Goal: Transaction & Acquisition: Purchase product/service

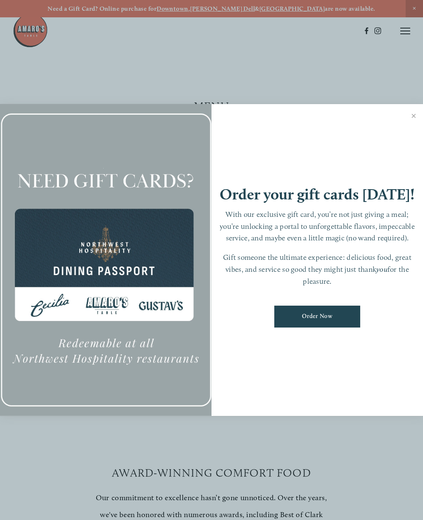
click at [404, 35] on div at bounding box center [211, 260] width 423 height 520
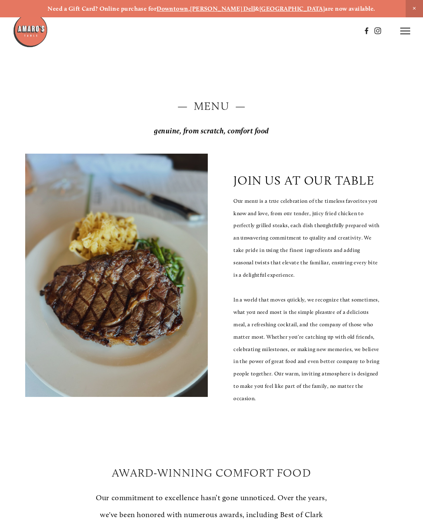
click at [402, 34] on line at bounding box center [405, 34] width 10 height 0
click at [247, 32] on span "Menu" at bounding box center [243, 30] width 15 height 7
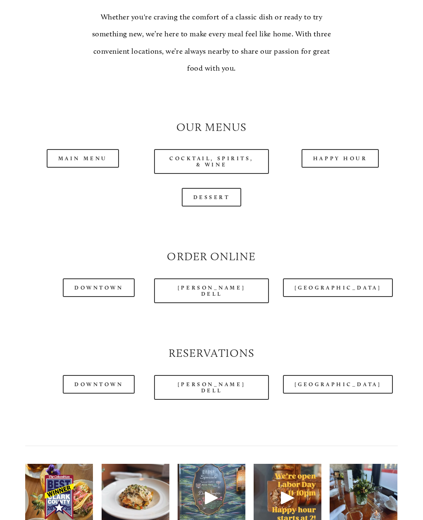
scroll to position [624, 0]
click at [79, 149] on link "Main Menu" at bounding box center [83, 158] width 72 height 19
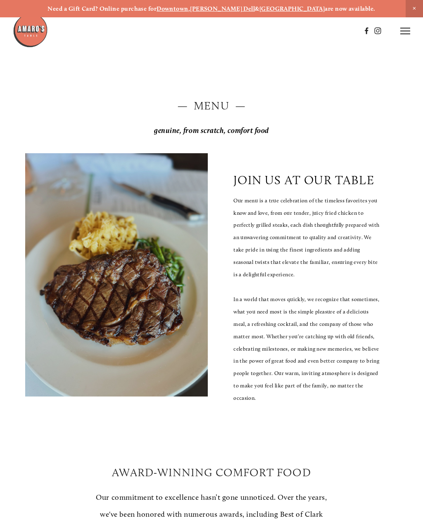
click at [407, 32] on icon at bounding box center [405, 30] width 10 height 7
click at [275, 32] on span "Order Now" at bounding box center [272, 30] width 29 height 7
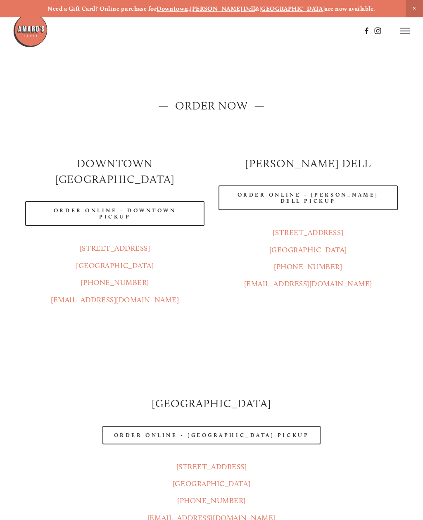
click at [349, 203] on link "Order Online - [PERSON_NAME] Dell Pickup" at bounding box center [307, 197] width 179 height 25
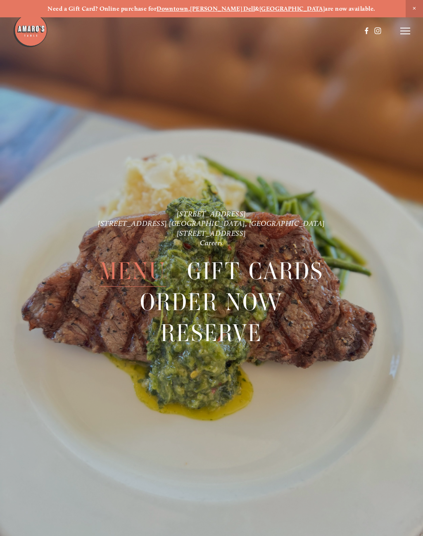
click at [404, 34] on line at bounding box center [405, 34] width 10 height 0
